Goal: Task Accomplishment & Management: Use online tool/utility

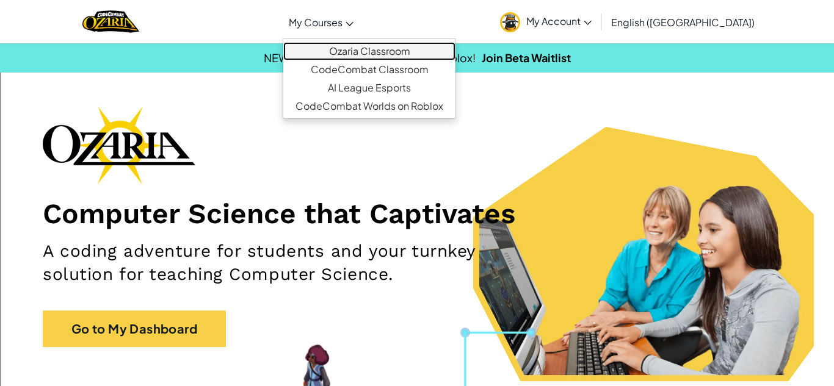
click at [378, 46] on link "Ozaria Classroom" at bounding box center [369, 51] width 172 height 18
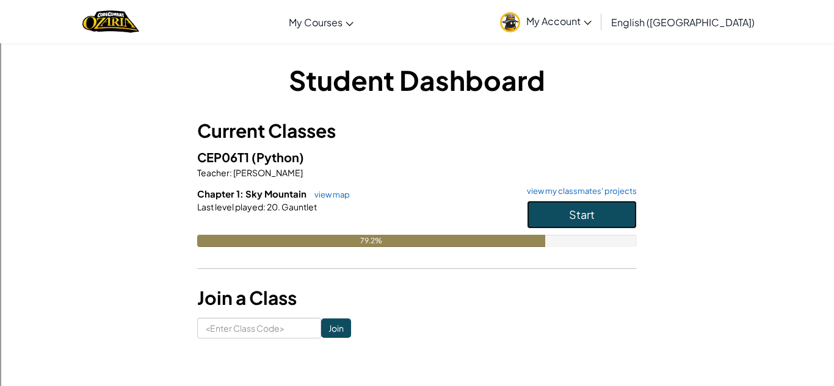
click at [537, 211] on button "Start" at bounding box center [582, 215] width 110 height 28
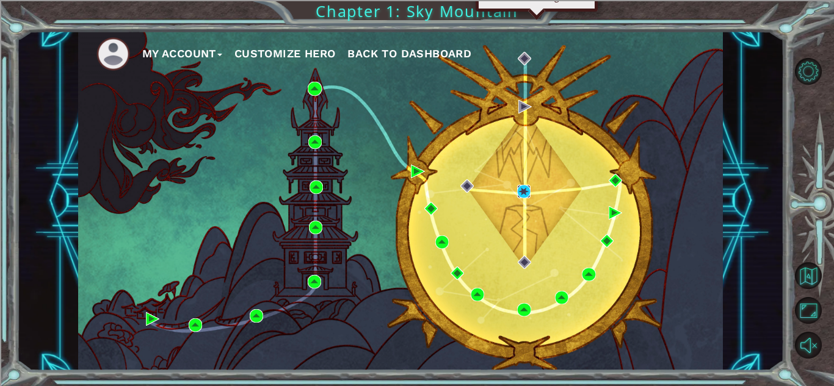
click at [523, 194] on img at bounding box center [523, 191] width 13 height 13
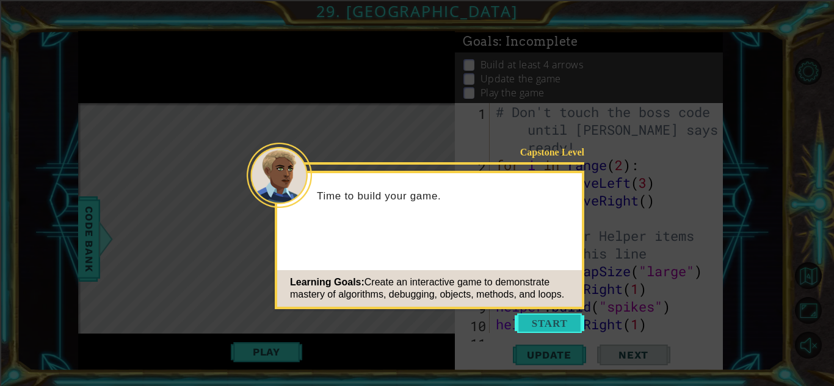
click at [550, 331] on button "Start" at bounding box center [550, 324] width 70 height 20
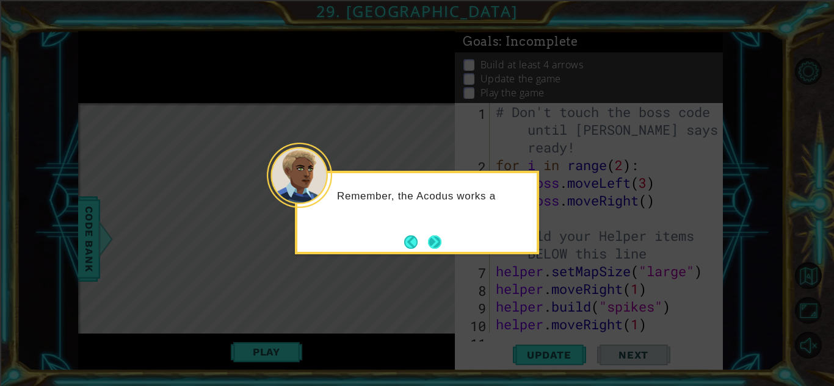
click at [432, 242] on button "Next" at bounding box center [434, 242] width 13 height 13
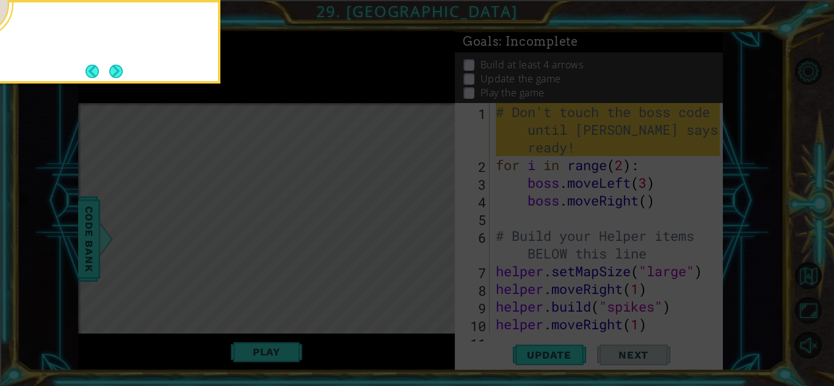
click at [432, 242] on icon at bounding box center [417, 193] width 834 height 386
click at [115, 68] on button "Next" at bounding box center [115, 71] width 13 height 13
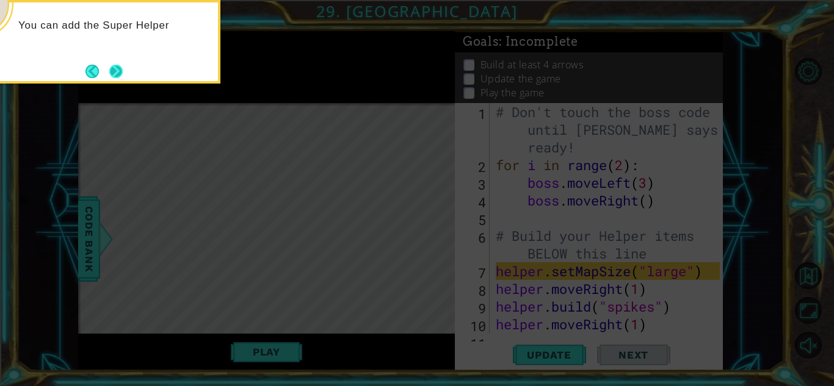
click at [117, 75] on button "Next" at bounding box center [116, 71] width 14 height 14
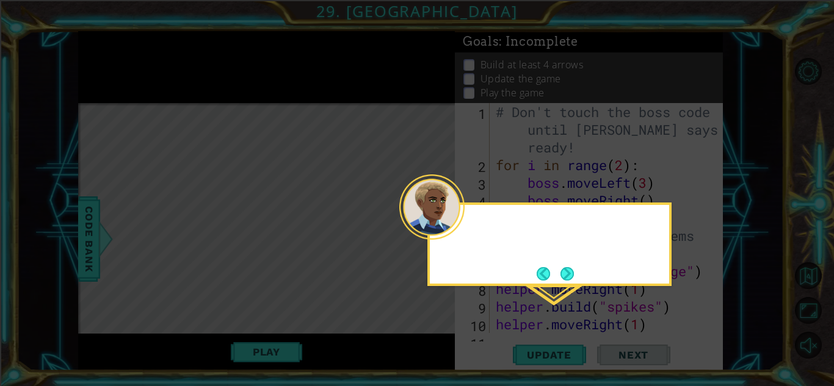
scroll to position [311, 0]
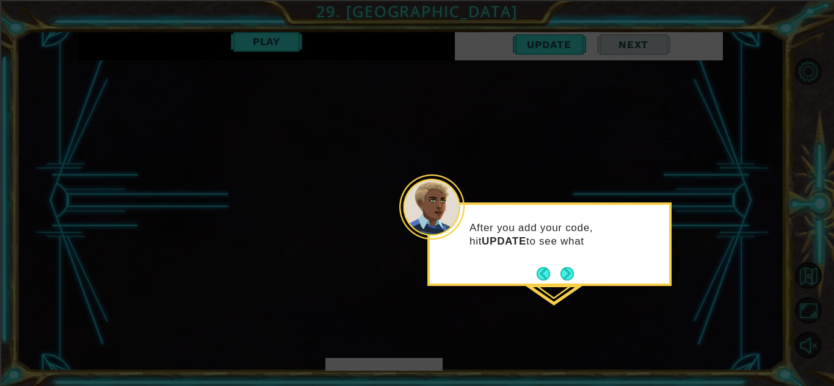
click at [571, 259] on div "After you add your code, hit UPDATE to see what" at bounding box center [549, 241] width 239 height 62
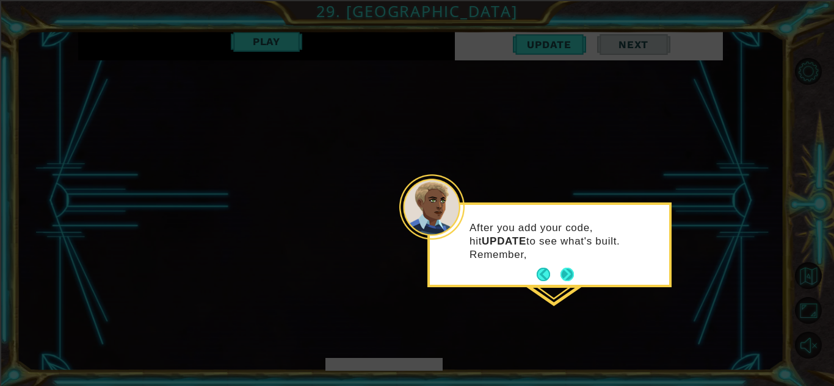
click at [573, 269] on button "Next" at bounding box center [566, 274] width 13 height 13
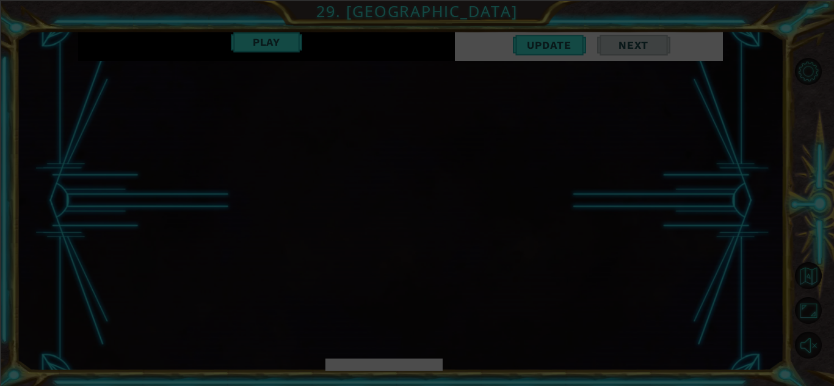
click at [555, 229] on icon at bounding box center [417, 193] width 834 height 386
click at [553, 226] on icon at bounding box center [417, 193] width 834 height 386
click at [717, 216] on icon at bounding box center [417, 193] width 834 height 386
click at [539, 47] on icon at bounding box center [417, 193] width 834 height 386
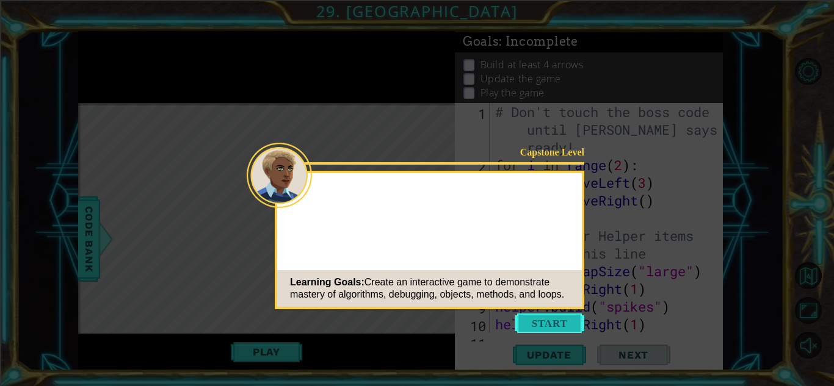
click at [534, 323] on button "Start" at bounding box center [550, 324] width 70 height 20
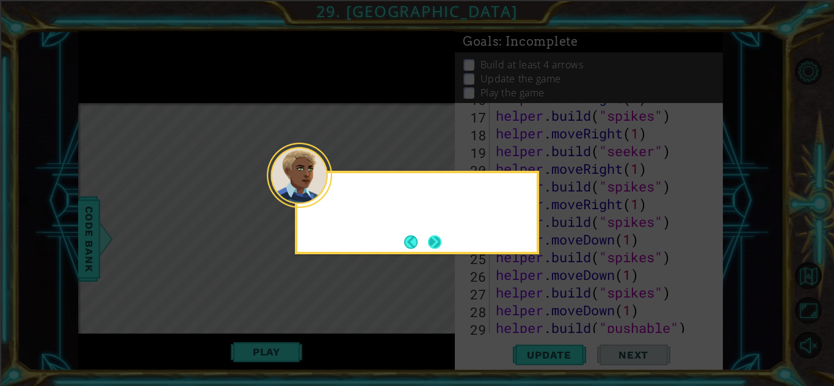
click at [431, 244] on button "Next" at bounding box center [434, 242] width 13 height 13
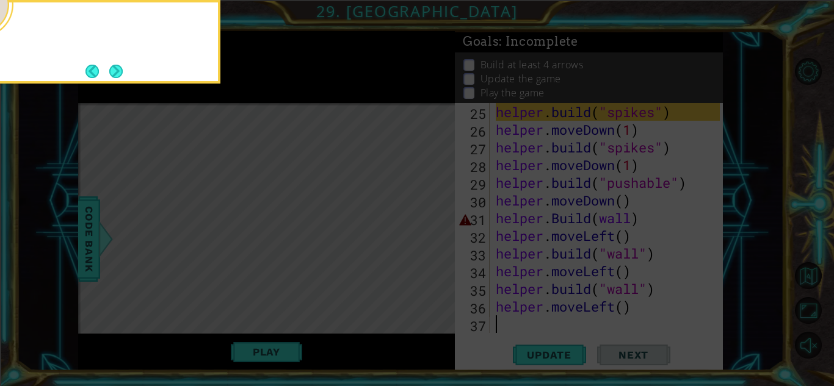
scroll to position [478, 0]
click at [125, 82] on div "For now, don't change the boss code. We'll work" at bounding box center [98, 42] width 244 height 84
click at [117, 68] on button "Next" at bounding box center [115, 71] width 13 height 13
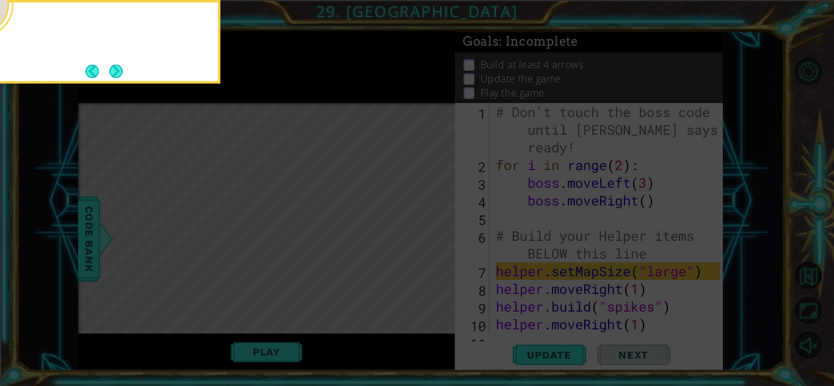
scroll to position [0, 0]
click at [117, 69] on button "Next" at bounding box center [115, 71] width 13 height 13
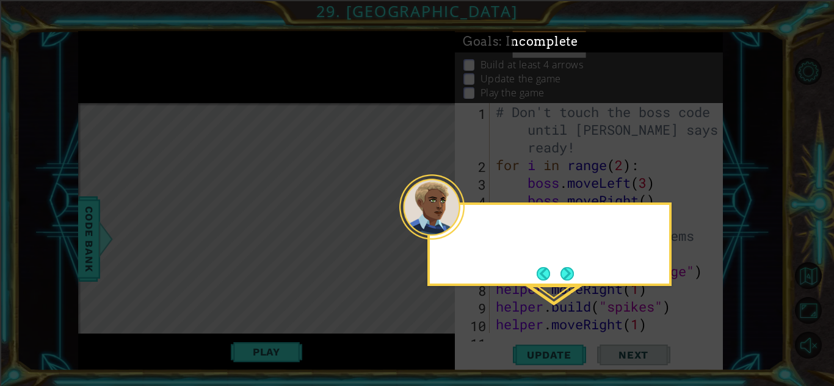
scroll to position [311, 0]
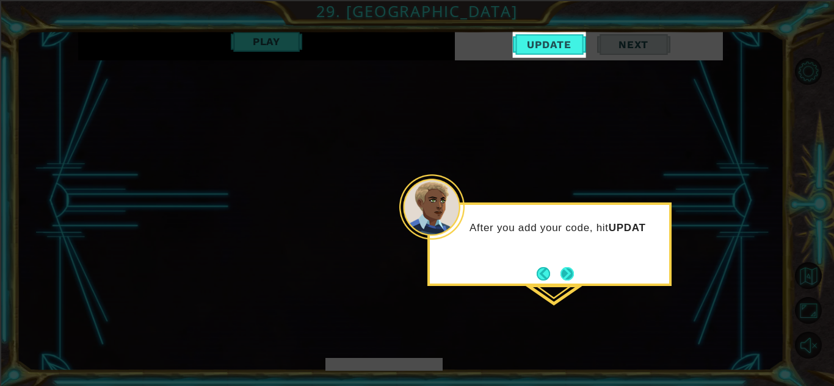
click at [566, 270] on button "Next" at bounding box center [566, 273] width 13 height 13
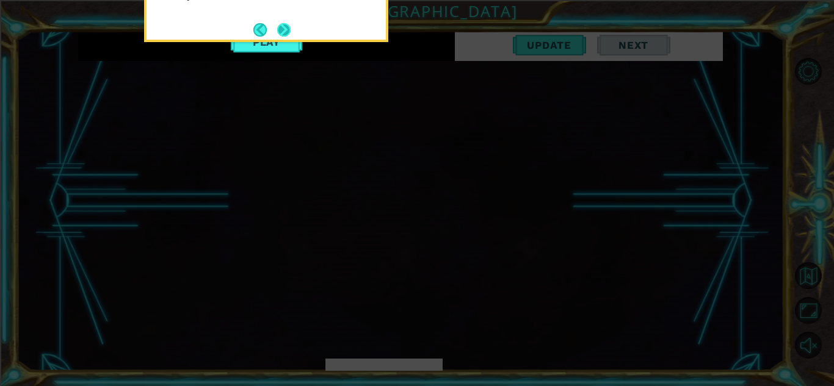
click at [280, 33] on button "Next" at bounding box center [283, 29] width 13 height 13
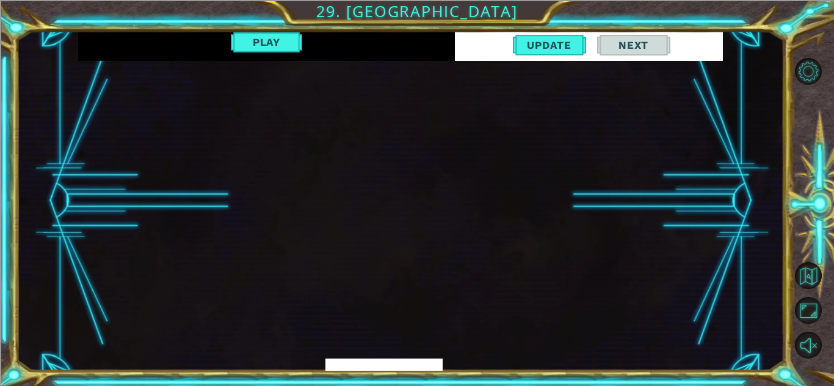
click at [613, 46] on span "Next" at bounding box center [633, 45] width 54 height 12
click at [277, 36] on button "Play" at bounding box center [266, 42] width 71 height 23
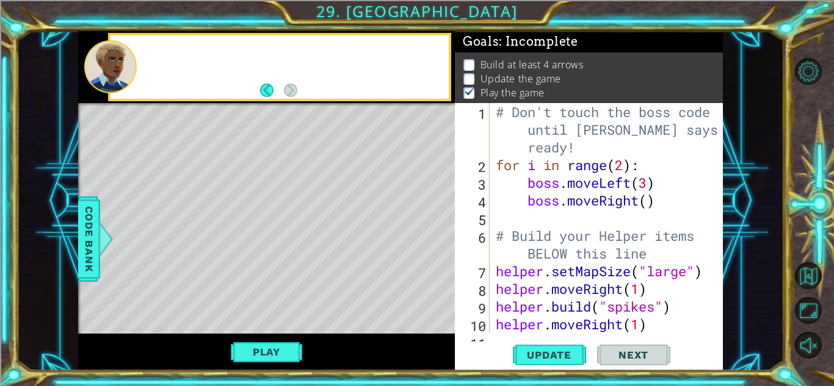
scroll to position [1, 0]
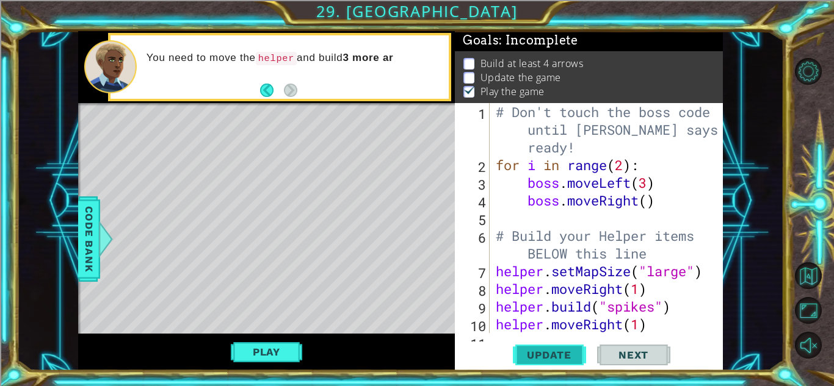
click at [554, 351] on span "Update" at bounding box center [549, 355] width 69 height 12
